Goal: Find specific page/section: Find specific page/section

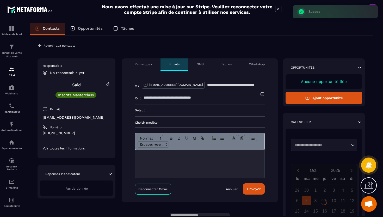
click at [39, 45] on icon at bounding box center [40, 45] width 5 height 5
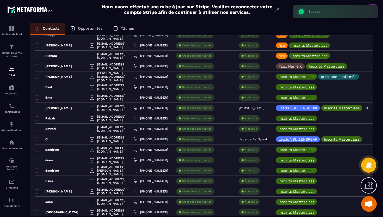
scroll to position [478, 0]
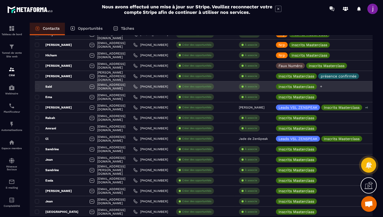
click at [322, 86] on icon at bounding box center [321, 86] width 2 height 2
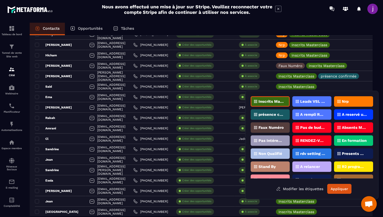
click at [341, 105] on div "Nrp" at bounding box center [353, 101] width 39 height 10
click at [342, 102] on p "Nrp" at bounding box center [345, 102] width 7 height 4
click at [342, 188] on button "Appliquer" at bounding box center [339, 189] width 24 height 10
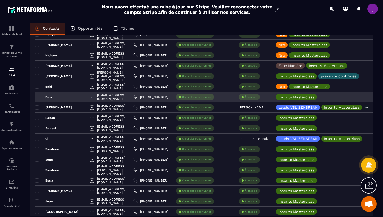
click at [72, 98] on div "Ema" at bounding box center [60, 97] width 51 height 10
